Goal: Check status: Check status

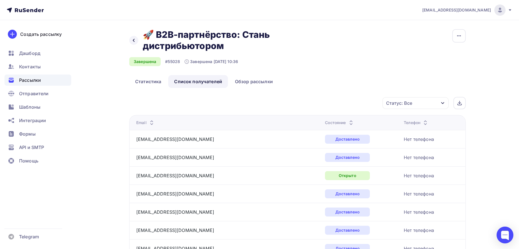
click at [40, 81] on span "Рассылки" at bounding box center [30, 80] width 22 height 7
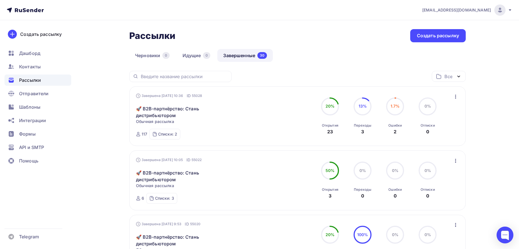
click at [455, 98] on icon "button" at bounding box center [455, 96] width 7 height 7
click at [168, 108] on link "🚀 B2B-партнёрство: Стань дистрибьютором" at bounding box center [184, 111] width 96 height 13
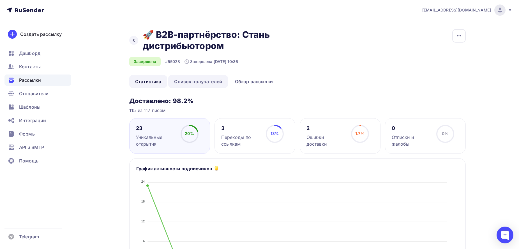
click at [204, 85] on link "Список получателей" at bounding box center [198, 81] width 60 height 13
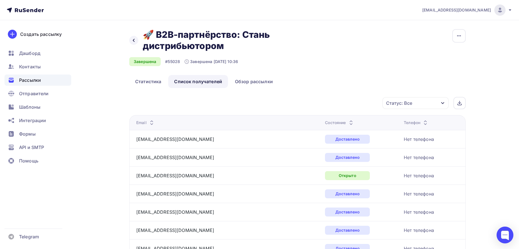
click at [348, 120] on icon at bounding box center [351, 121] width 7 height 7
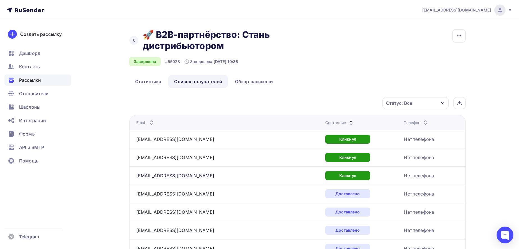
click at [348, 119] on icon at bounding box center [351, 121] width 7 height 7
